Goal: Navigation & Orientation: Find specific page/section

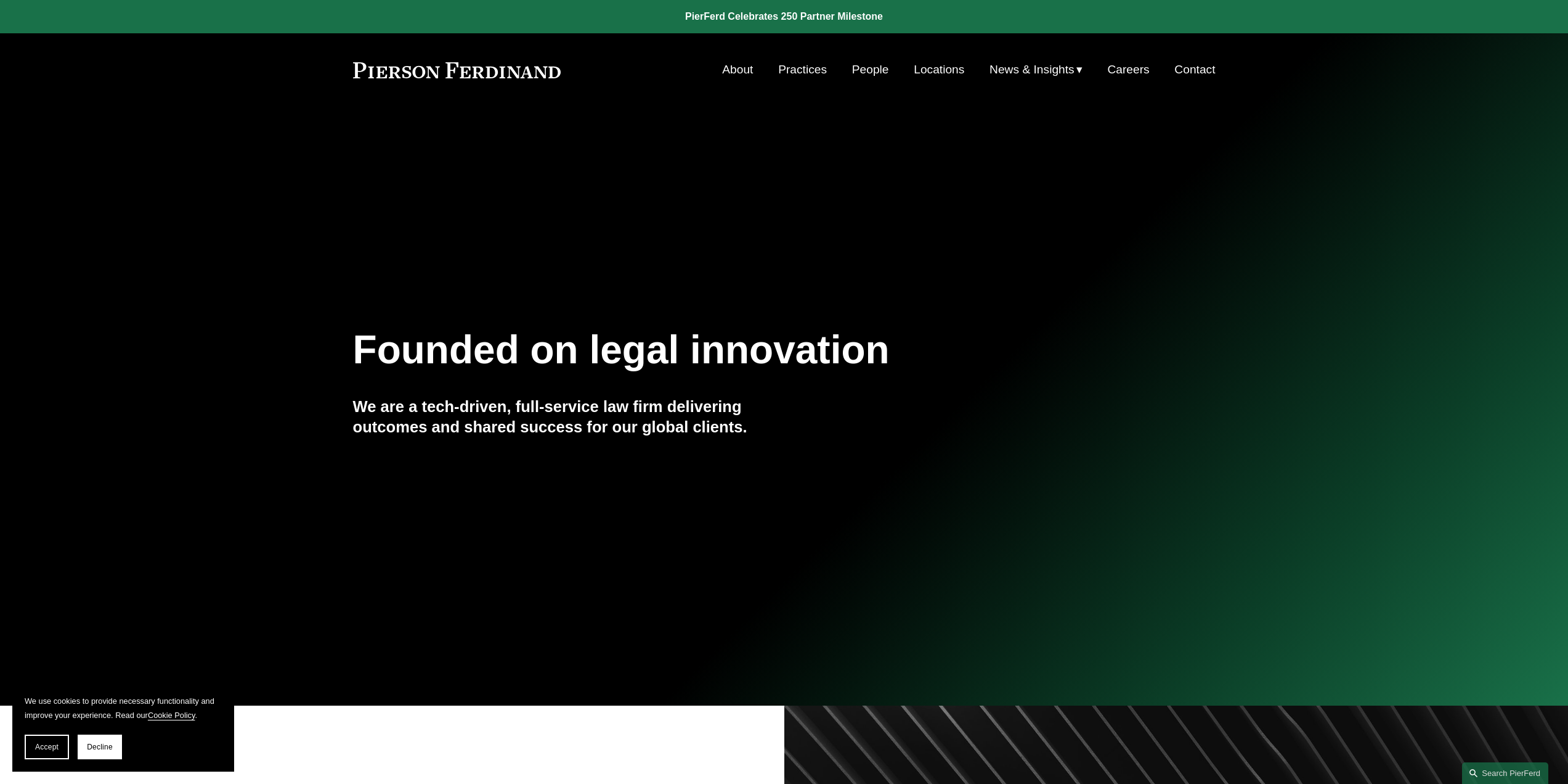
click at [857, 13] on link at bounding box center [784, 17] width 1568 height 33
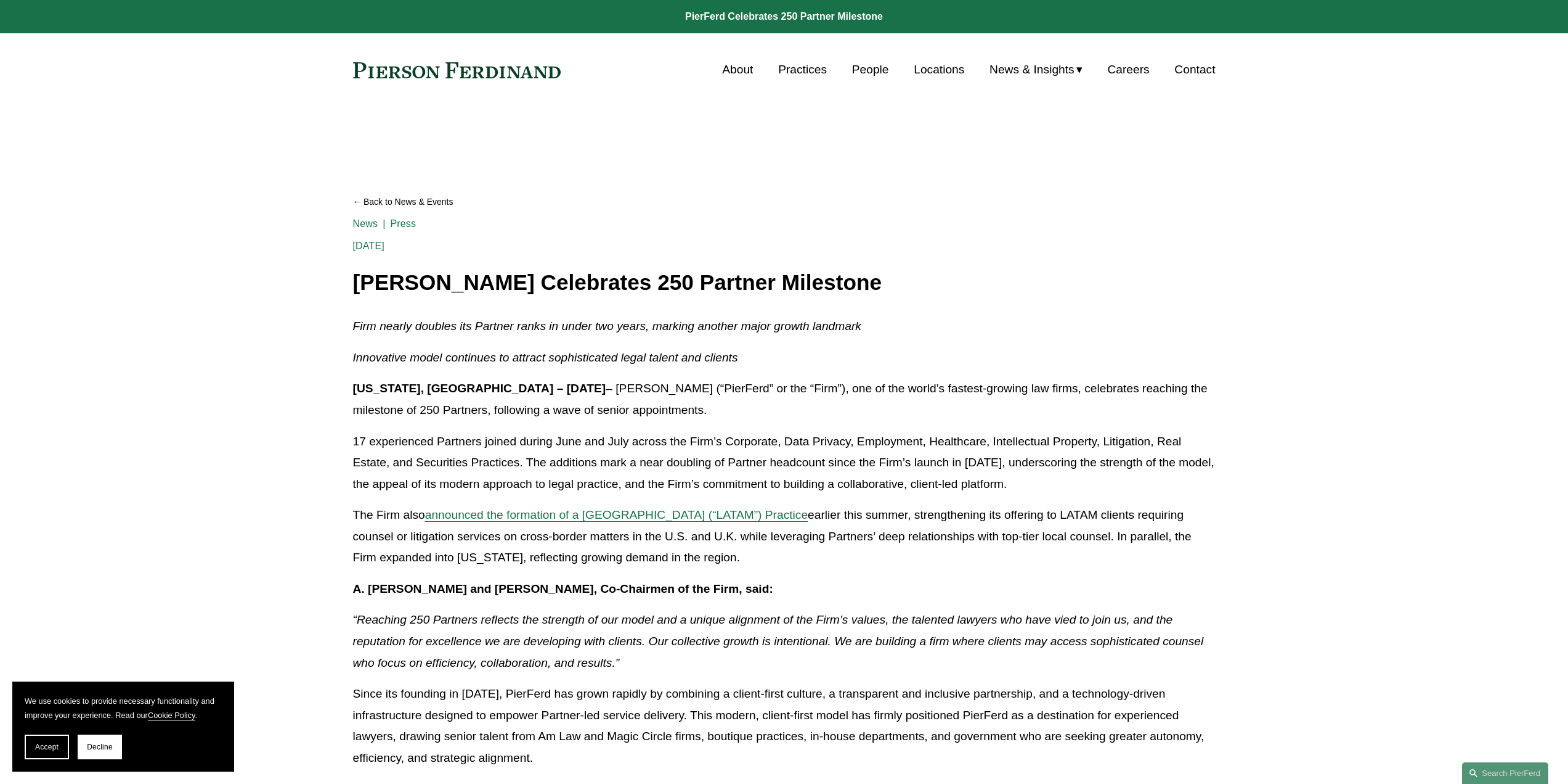
click at [867, 67] on link "People" at bounding box center [871, 70] width 37 height 24
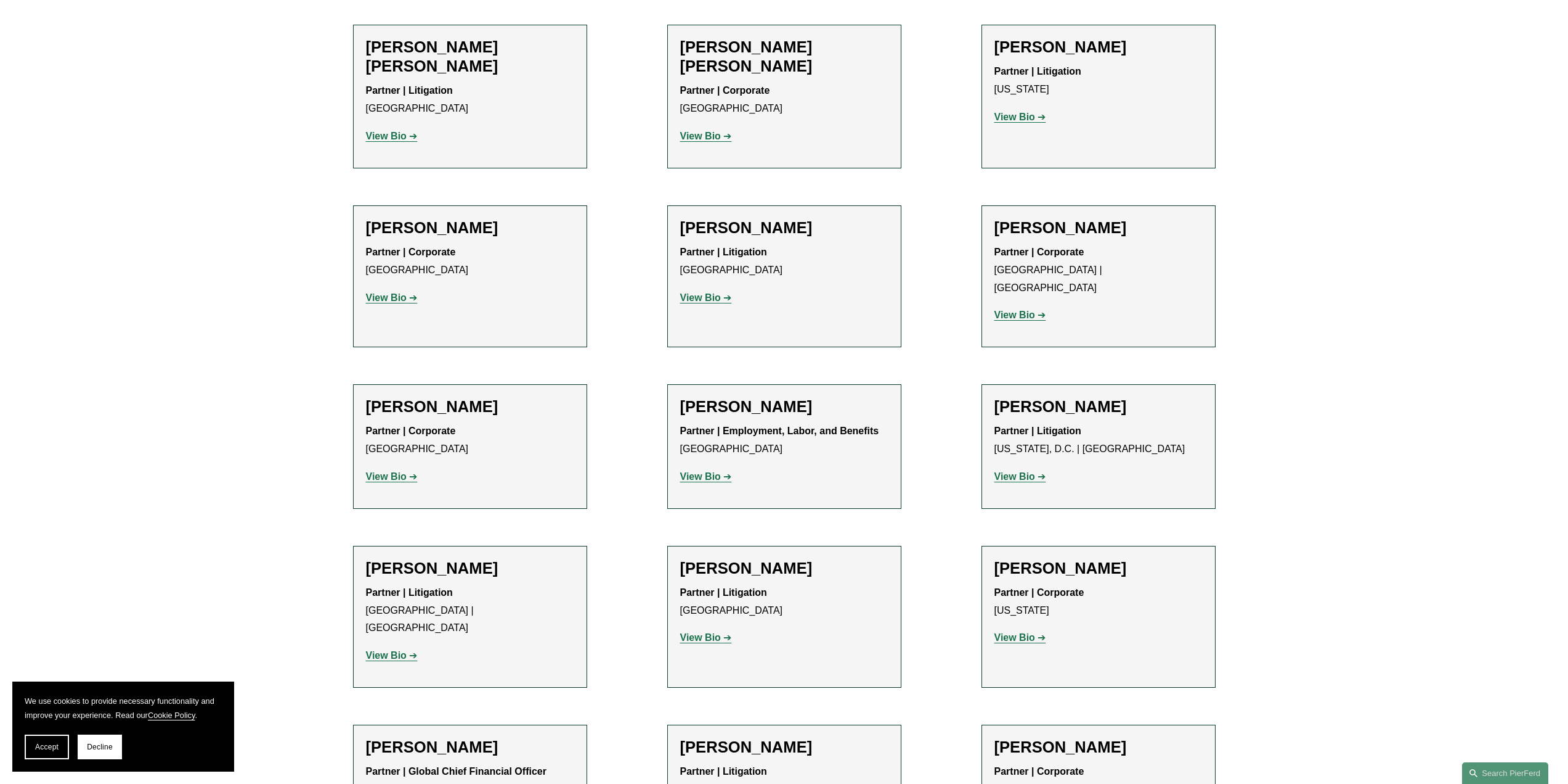
scroll to position [9373, 0]
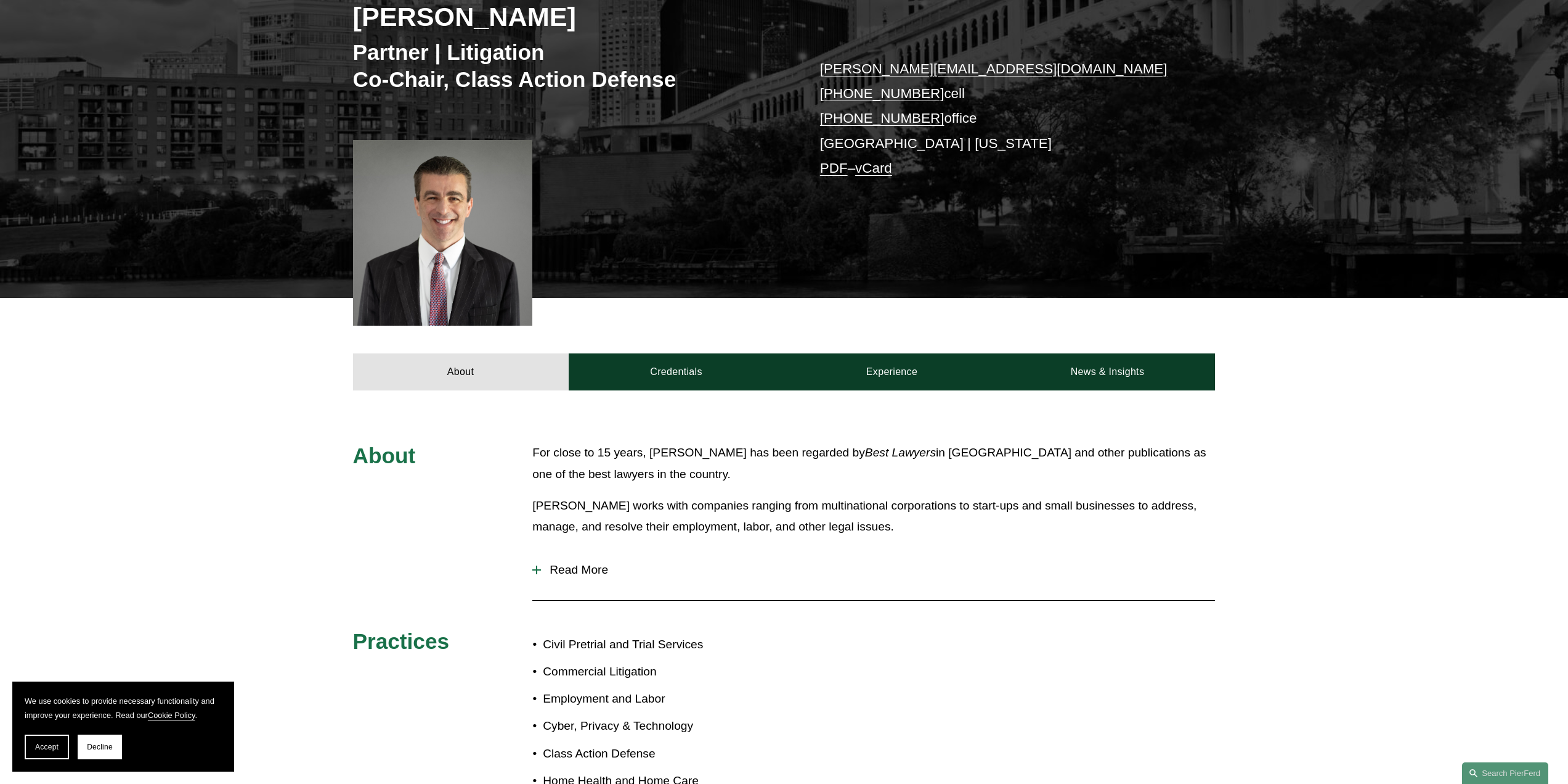
scroll to position [308, 0]
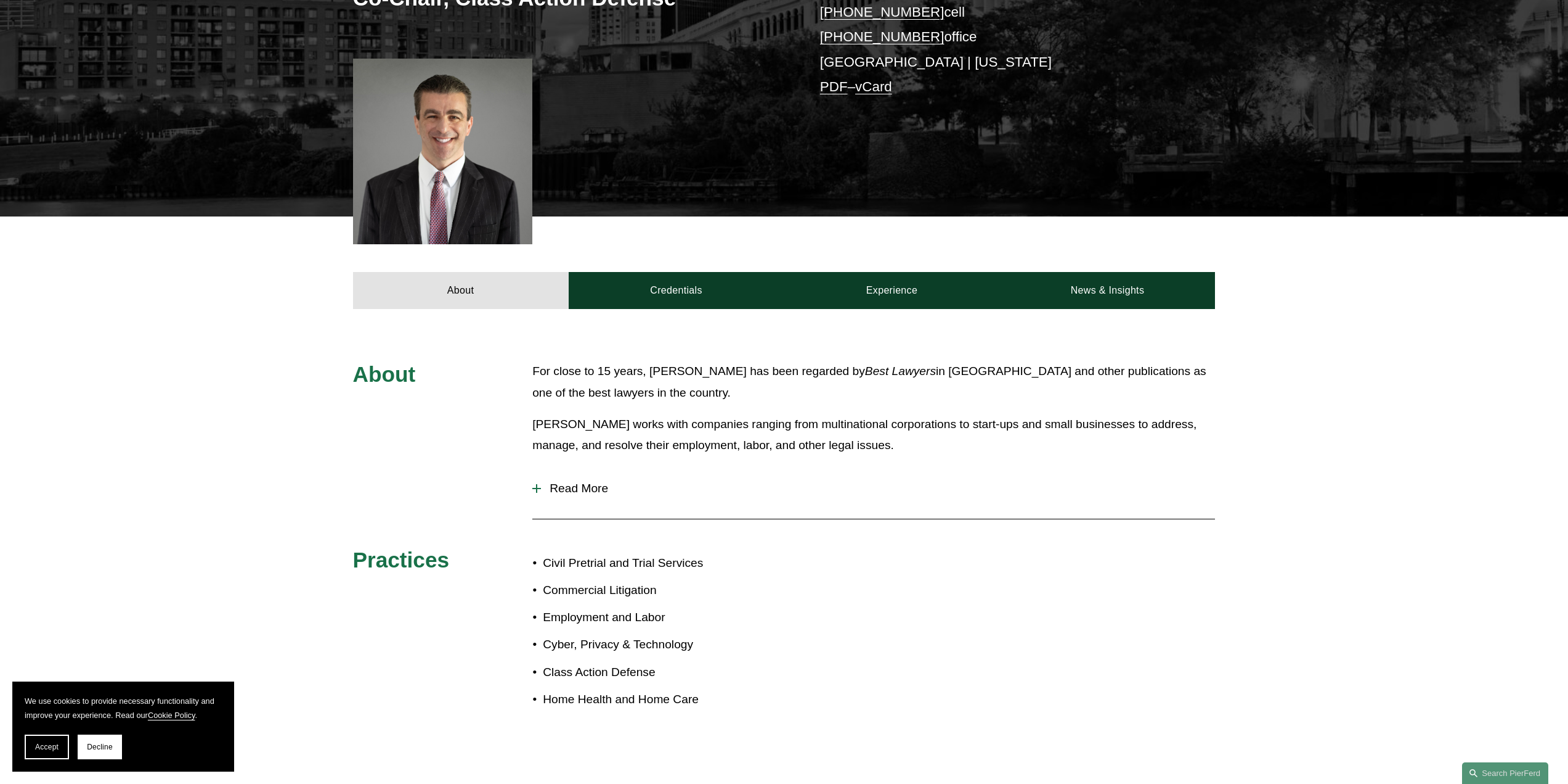
click at [599, 490] on span "Read More" at bounding box center [878, 487] width 675 height 13
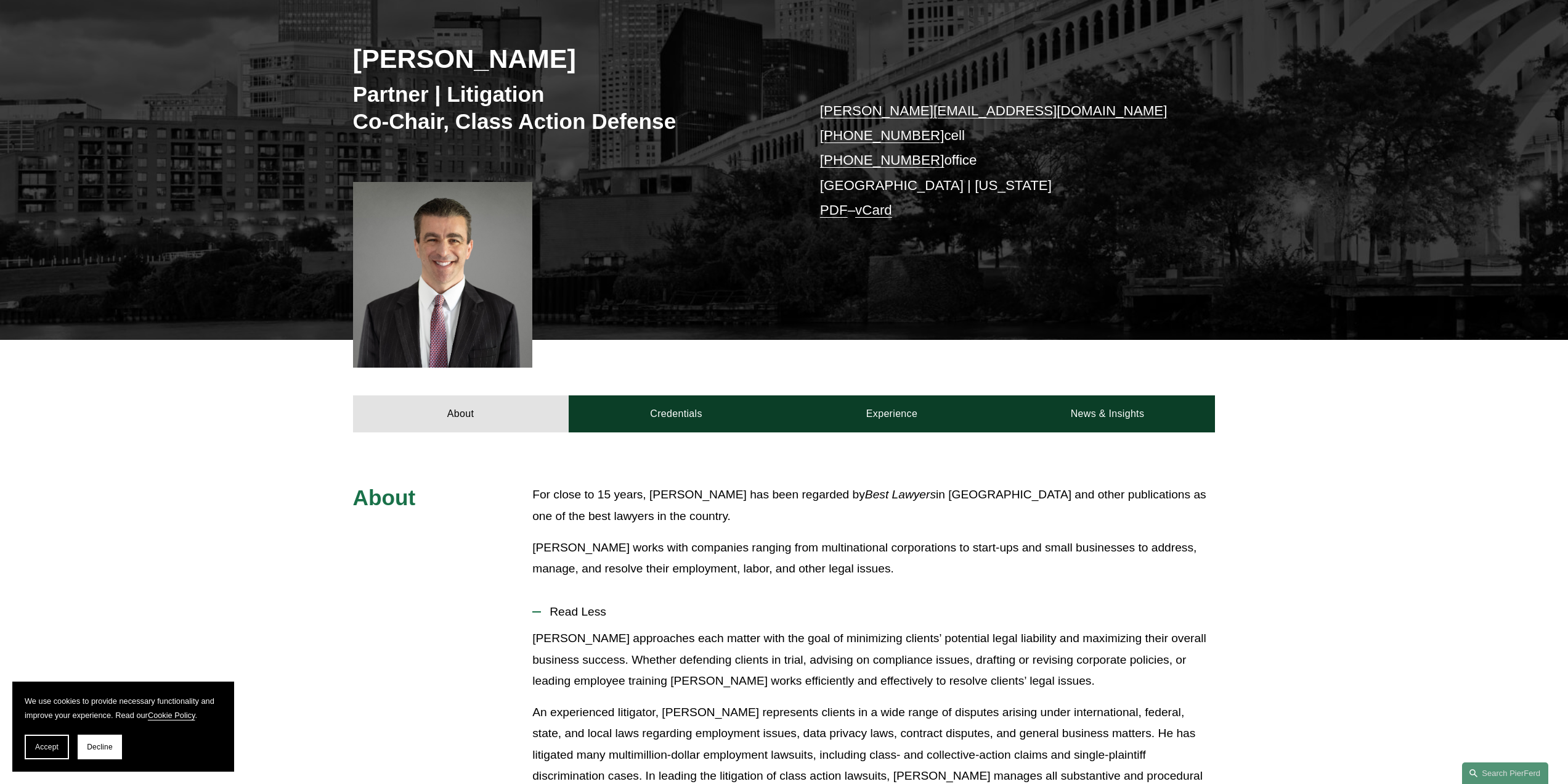
scroll to position [0, 0]
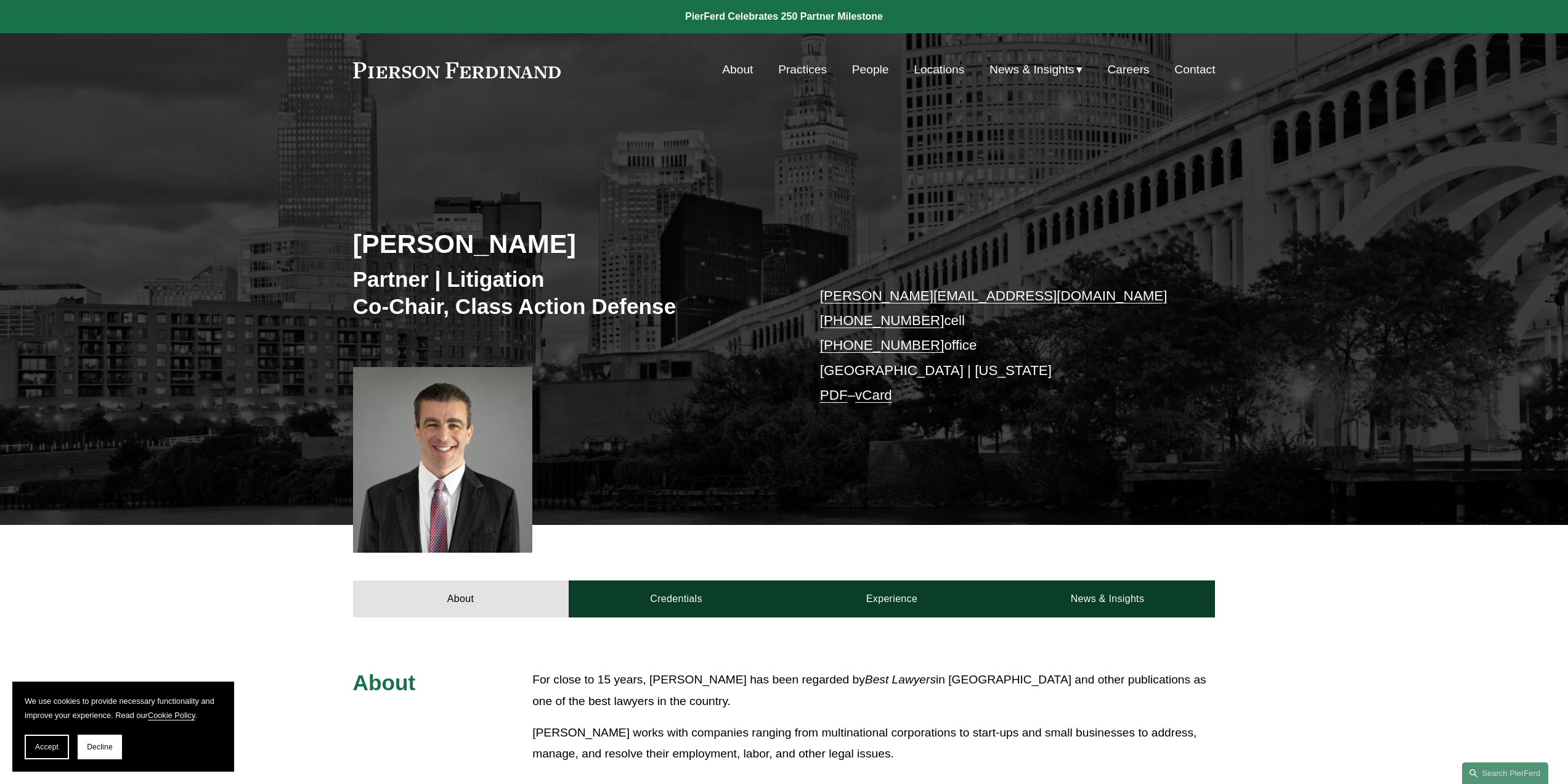
click at [727, 69] on link "About" at bounding box center [737, 70] width 31 height 24
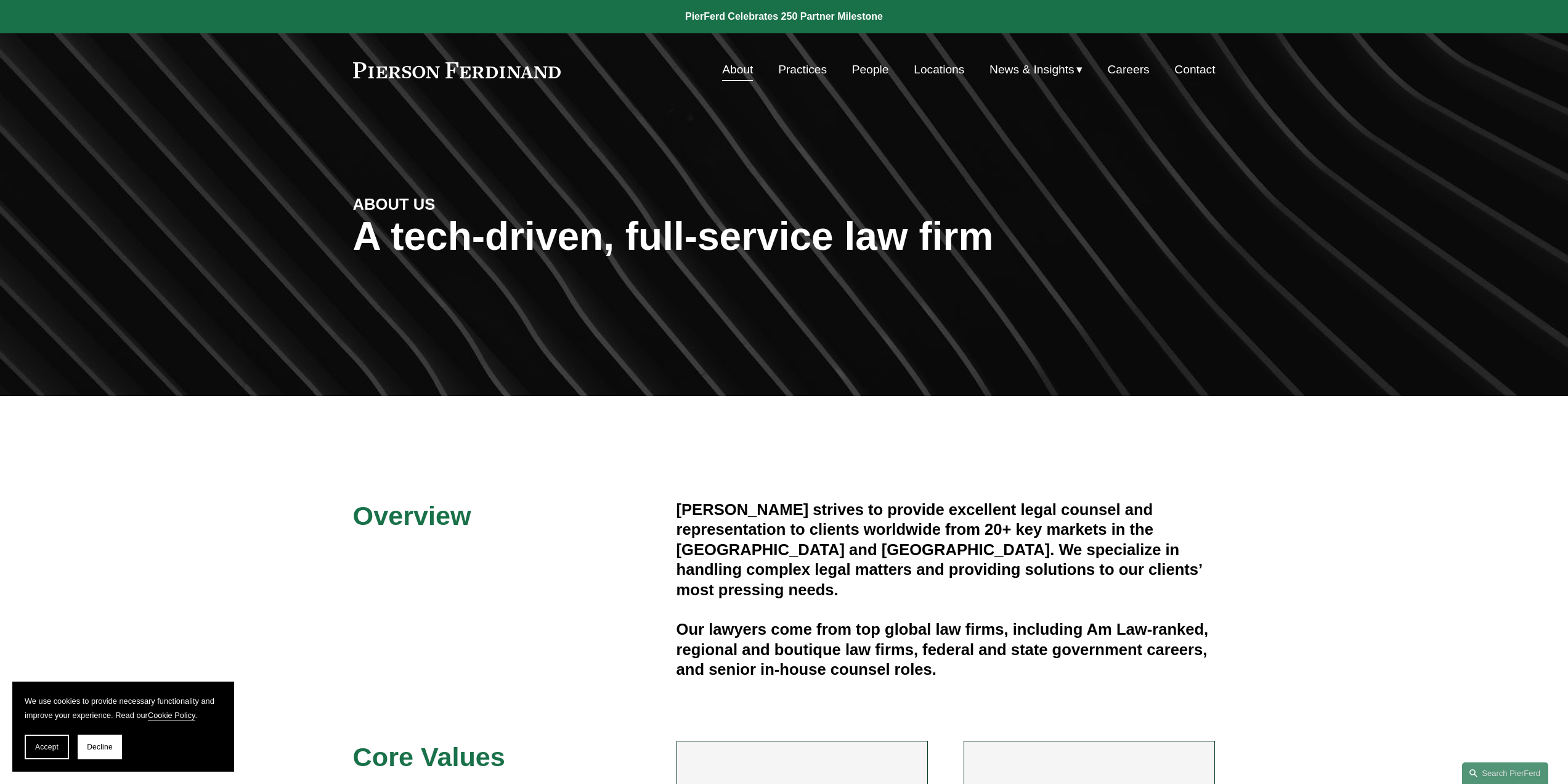
click at [932, 68] on link "Locations" at bounding box center [938, 70] width 50 height 24
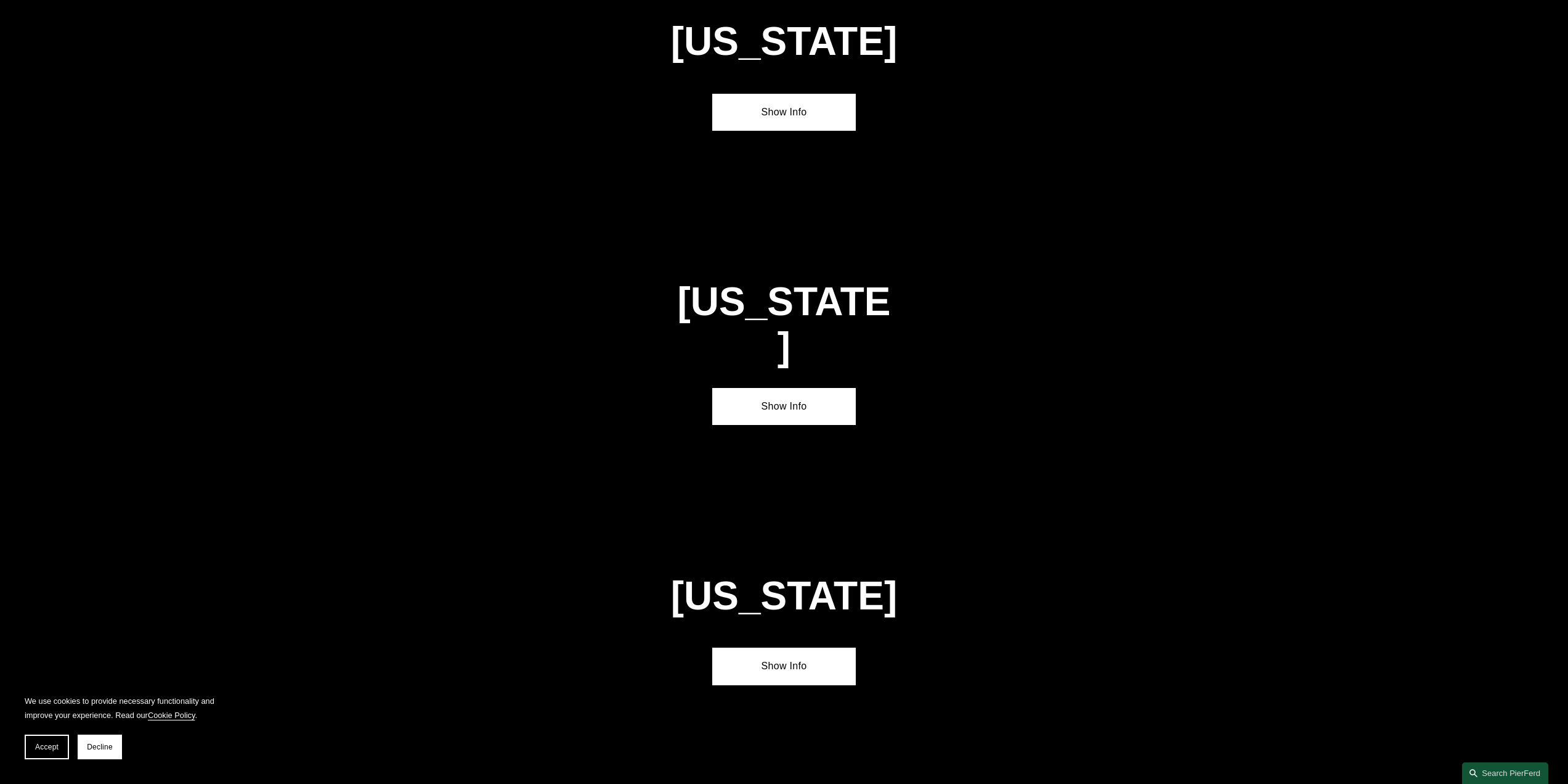
scroll to position [3638, 0]
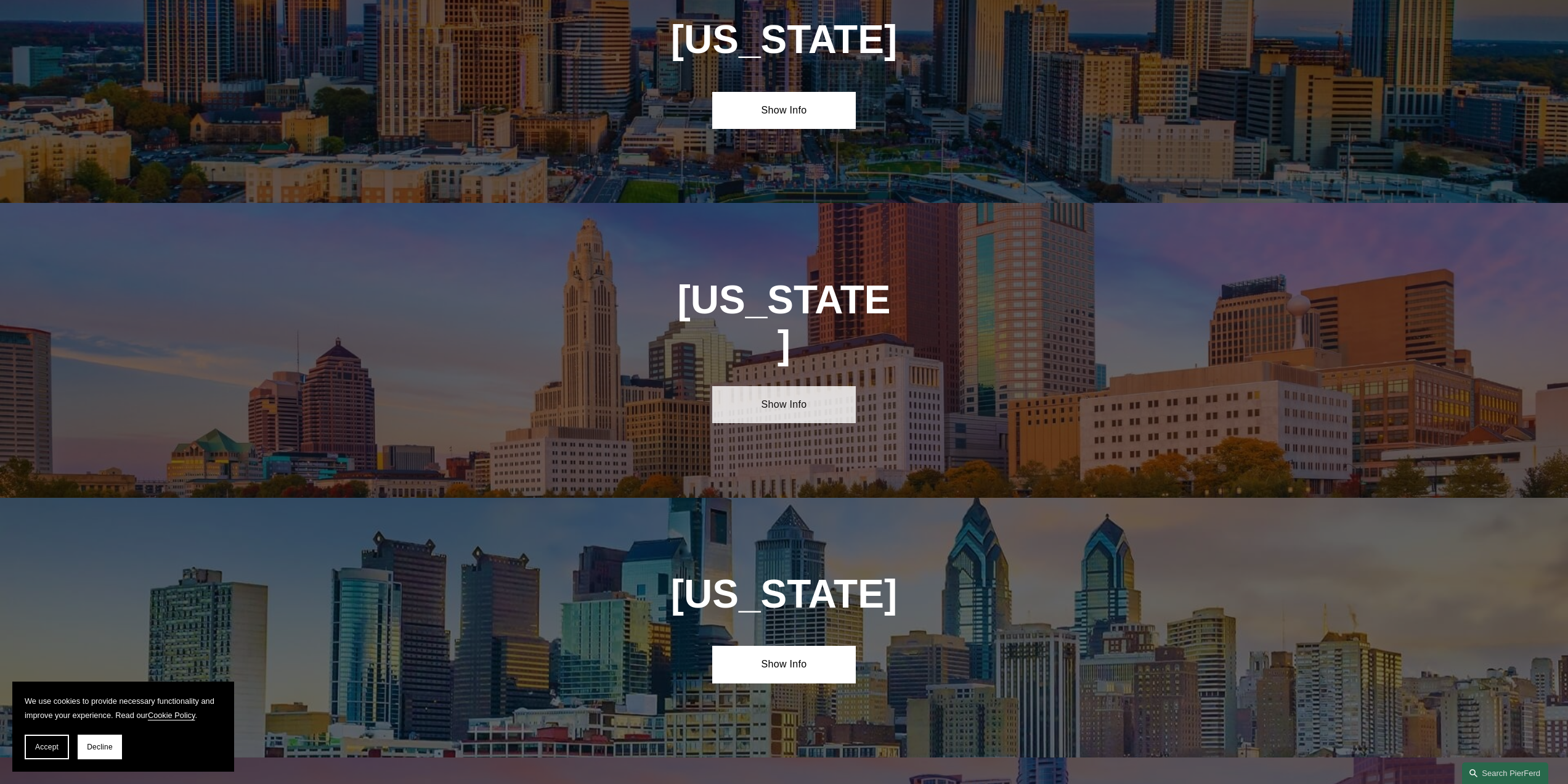
click at [787, 386] on link "Show Info" at bounding box center [784, 405] width 143 height 37
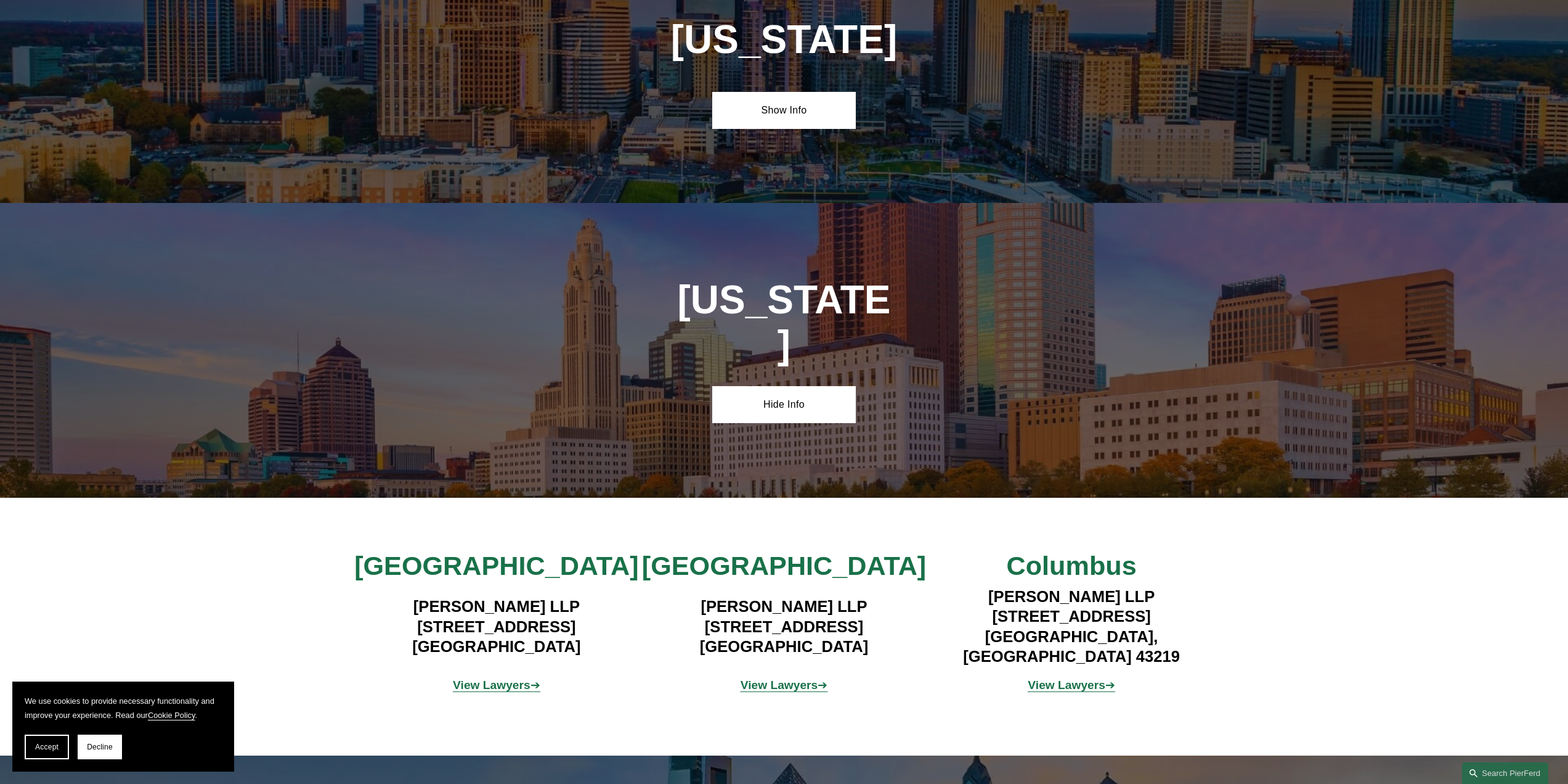
click at [1061, 678] on strong "View Lawyers" at bounding box center [1067, 685] width 77 height 13
click at [764, 678] on strong "View Lawyers" at bounding box center [779, 685] width 77 height 13
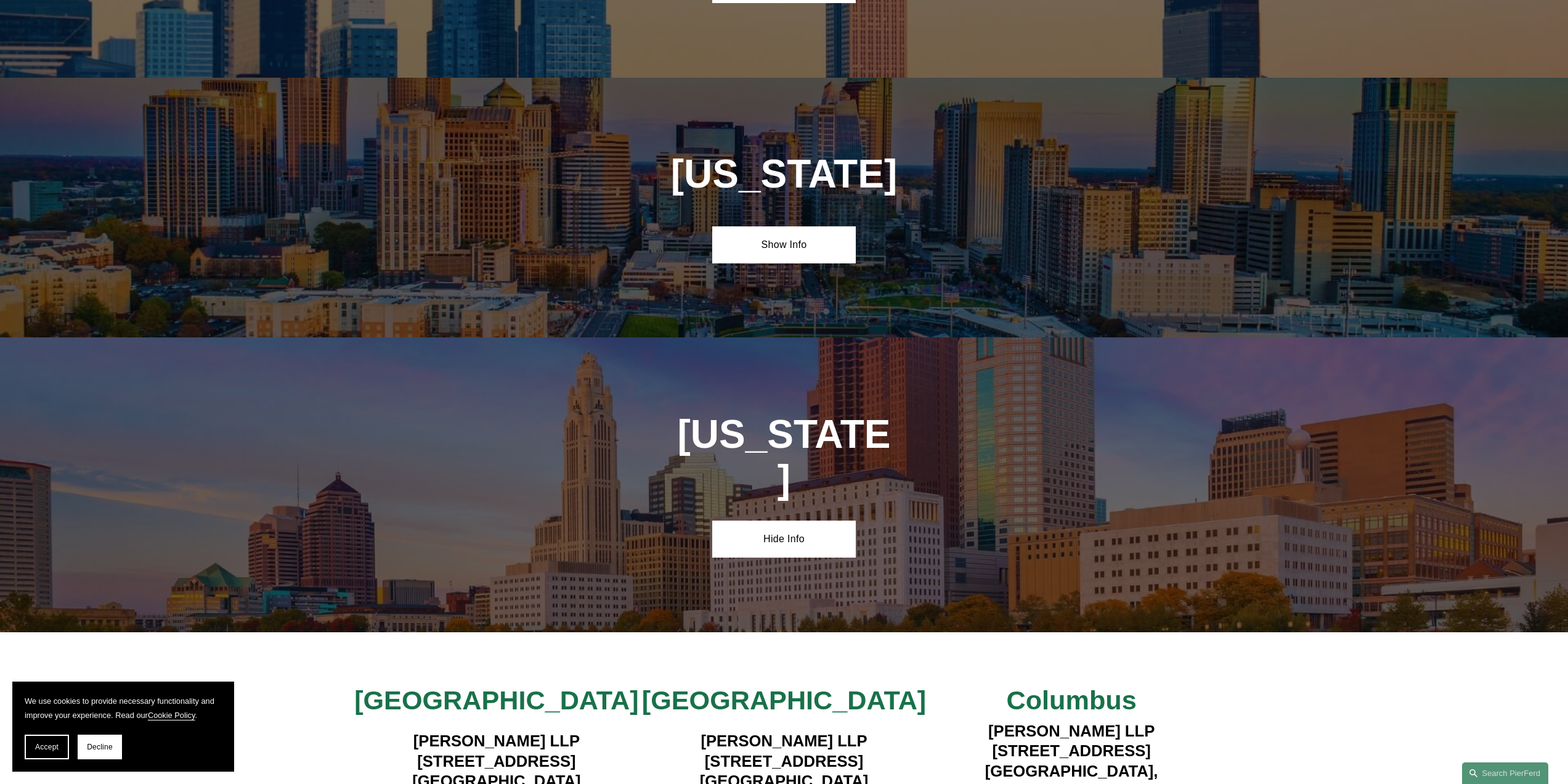
scroll to position [3330, 0]
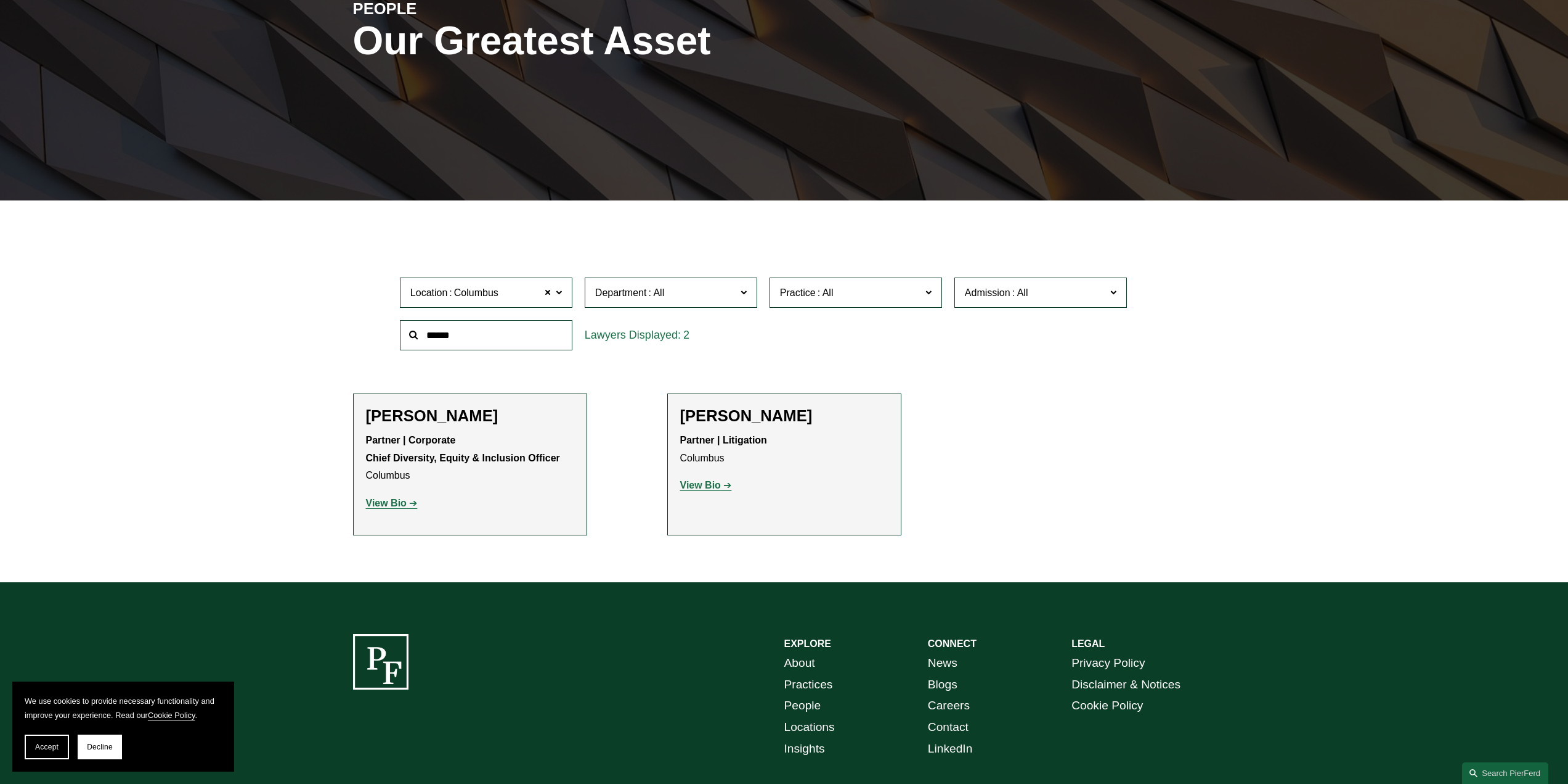
scroll to position [180, 0]
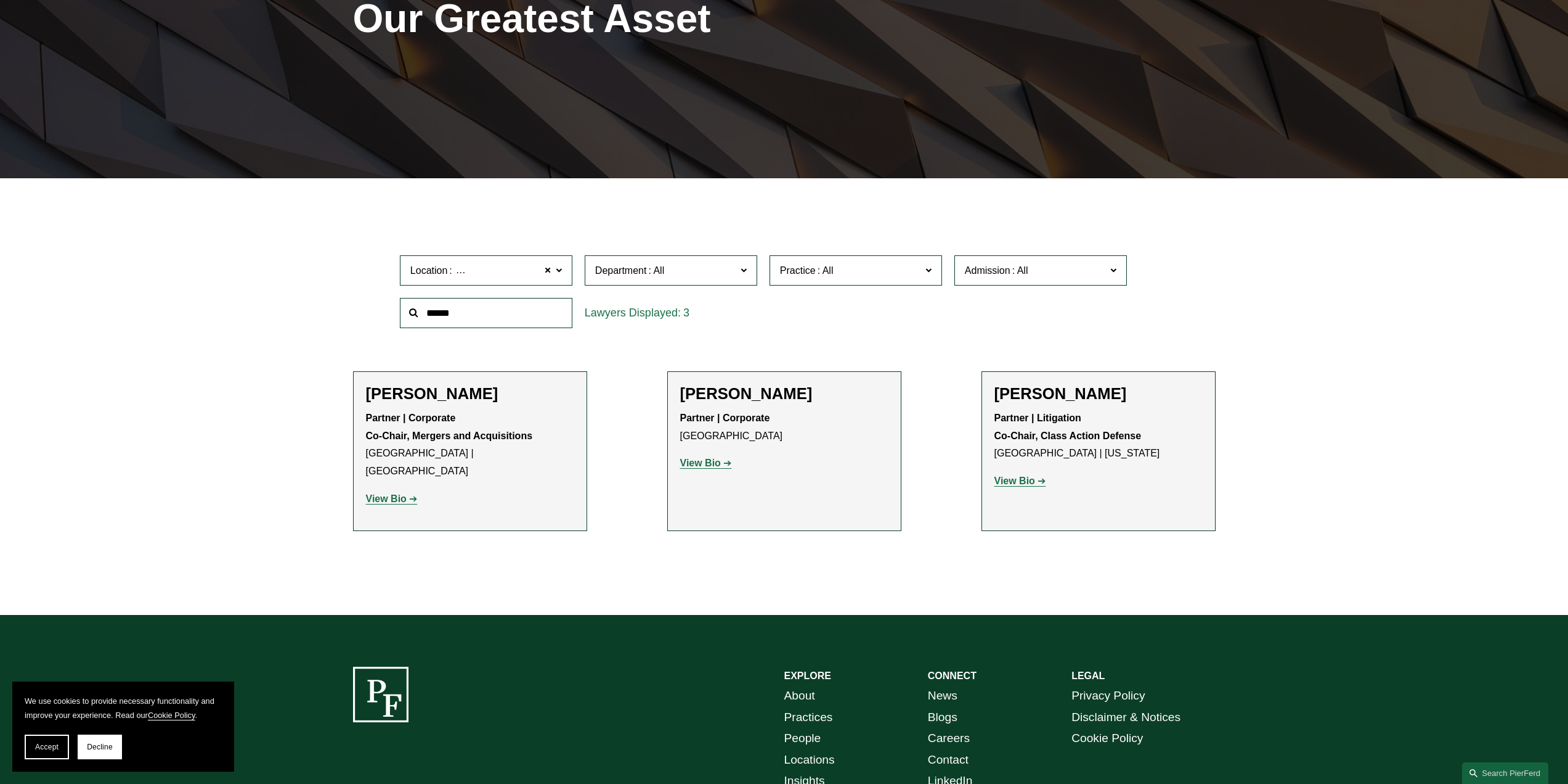
scroll to position [246, 0]
